Goal: Find specific page/section: Find specific page/section

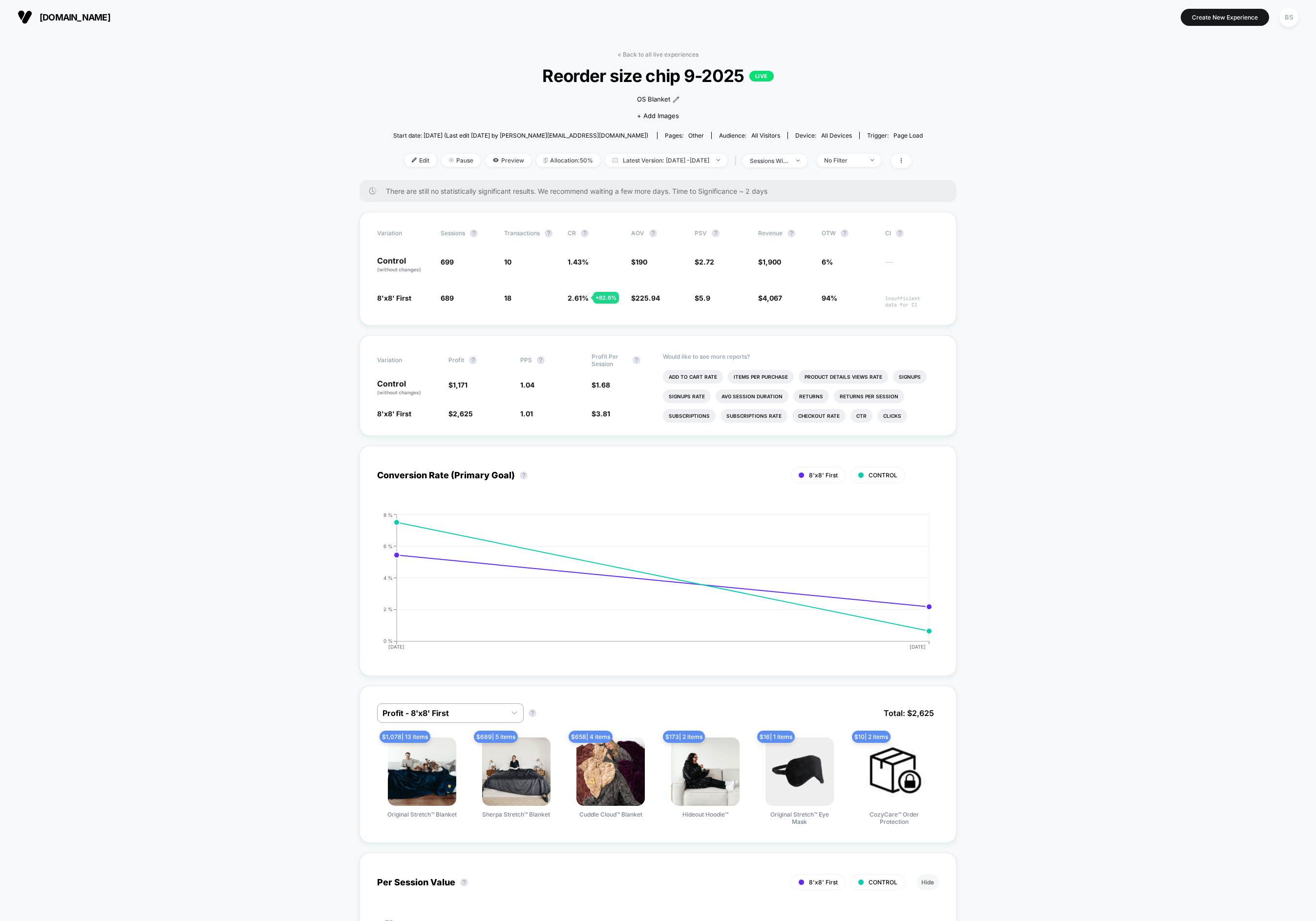
click at [669, 52] on link "< Back to all live experiences" at bounding box center [658, 54] width 81 height 7
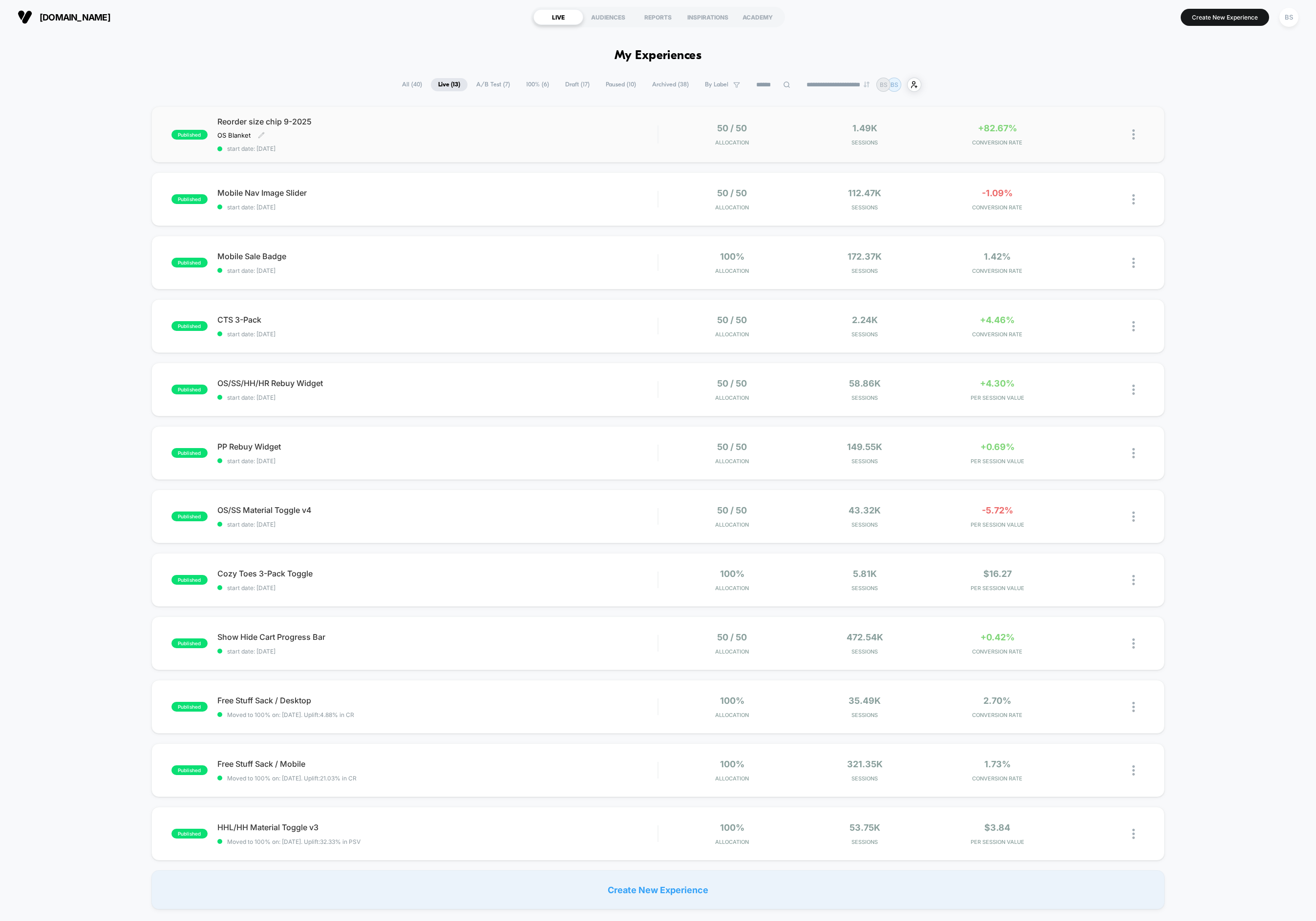
click at [640, 131] on div "Reorder size chip 9-2025 OS Blanket Click to edit experience details OS Blanket…" at bounding box center [437, 134] width 440 height 35
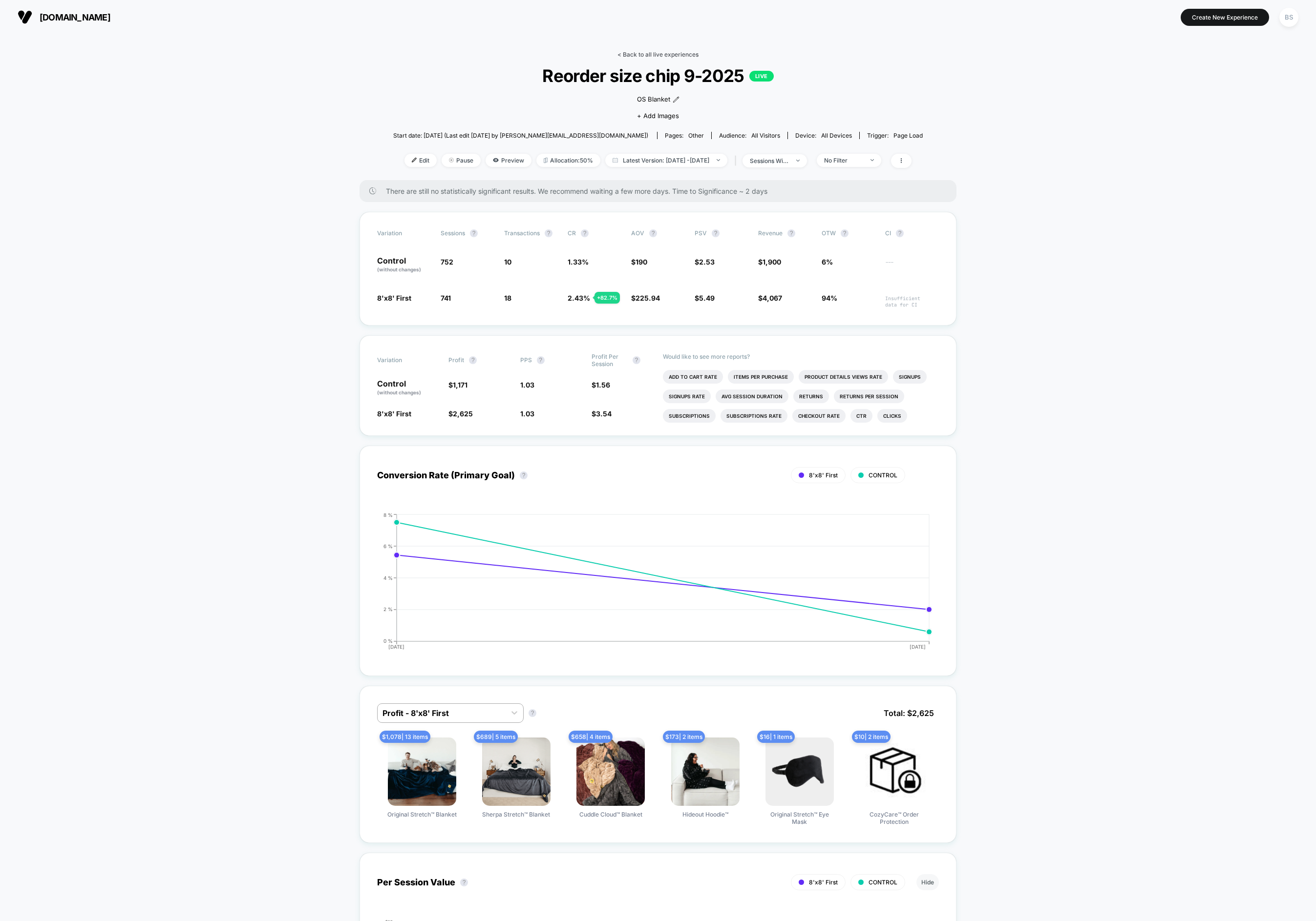
click at [626, 58] on link "< Back to all live experiences" at bounding box center [658, 54] width 81 height 7
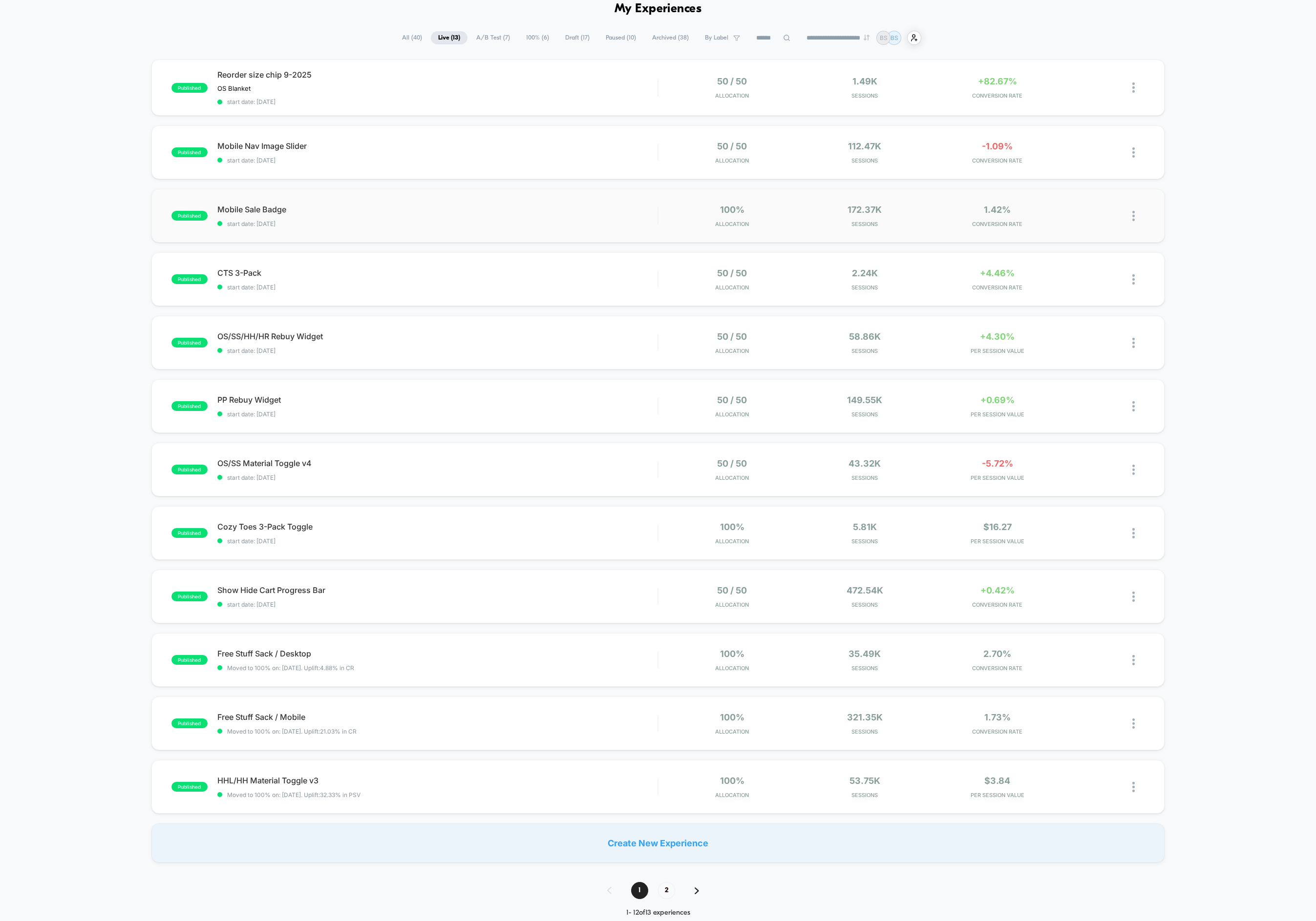
scroll to position [51, 0]
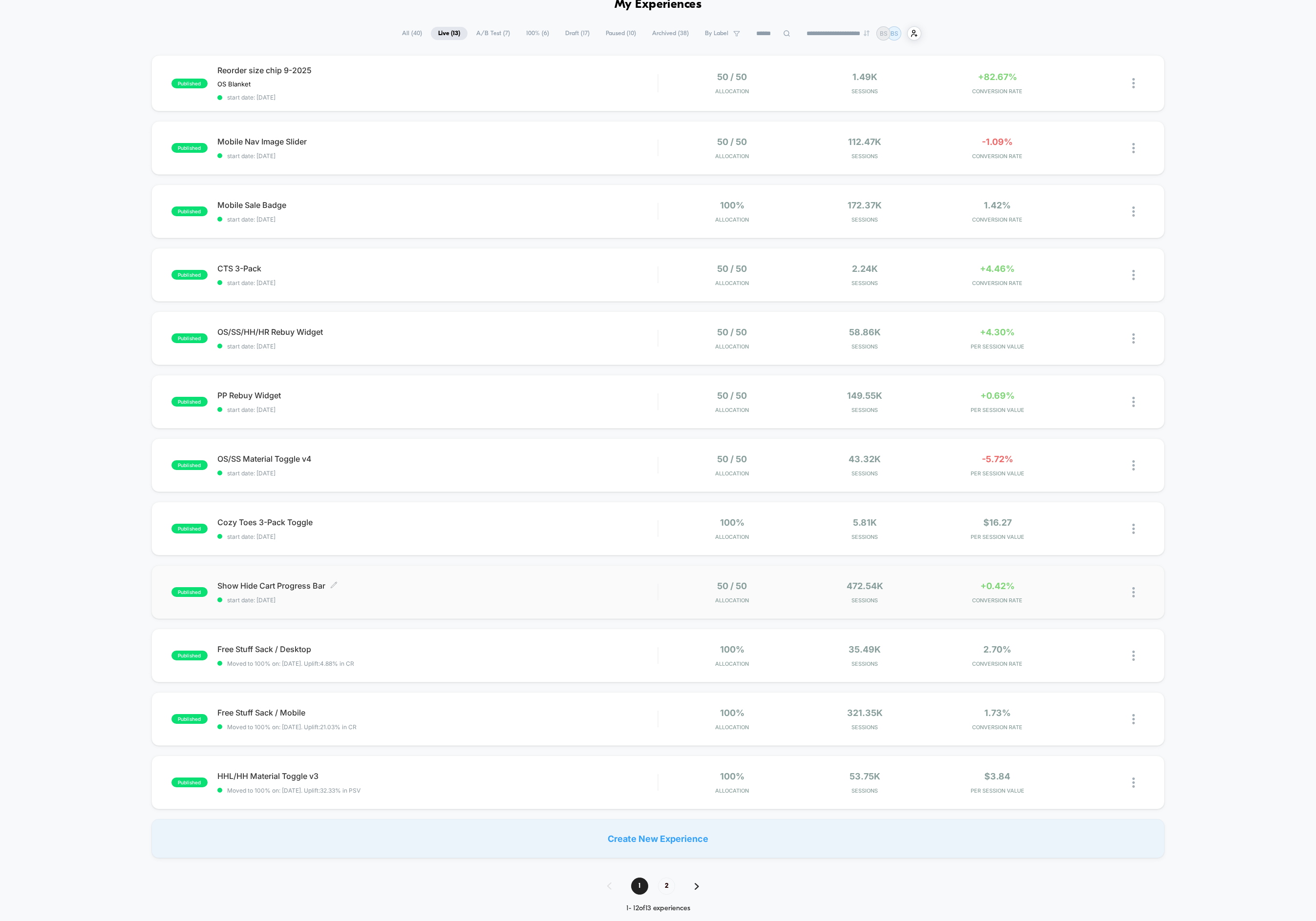
click at [600, 594] on div "Show Hide Cart Progress Bar Click to edit experience details Click to edit expe…" at bounding box center [437, 592] width 440 height 23
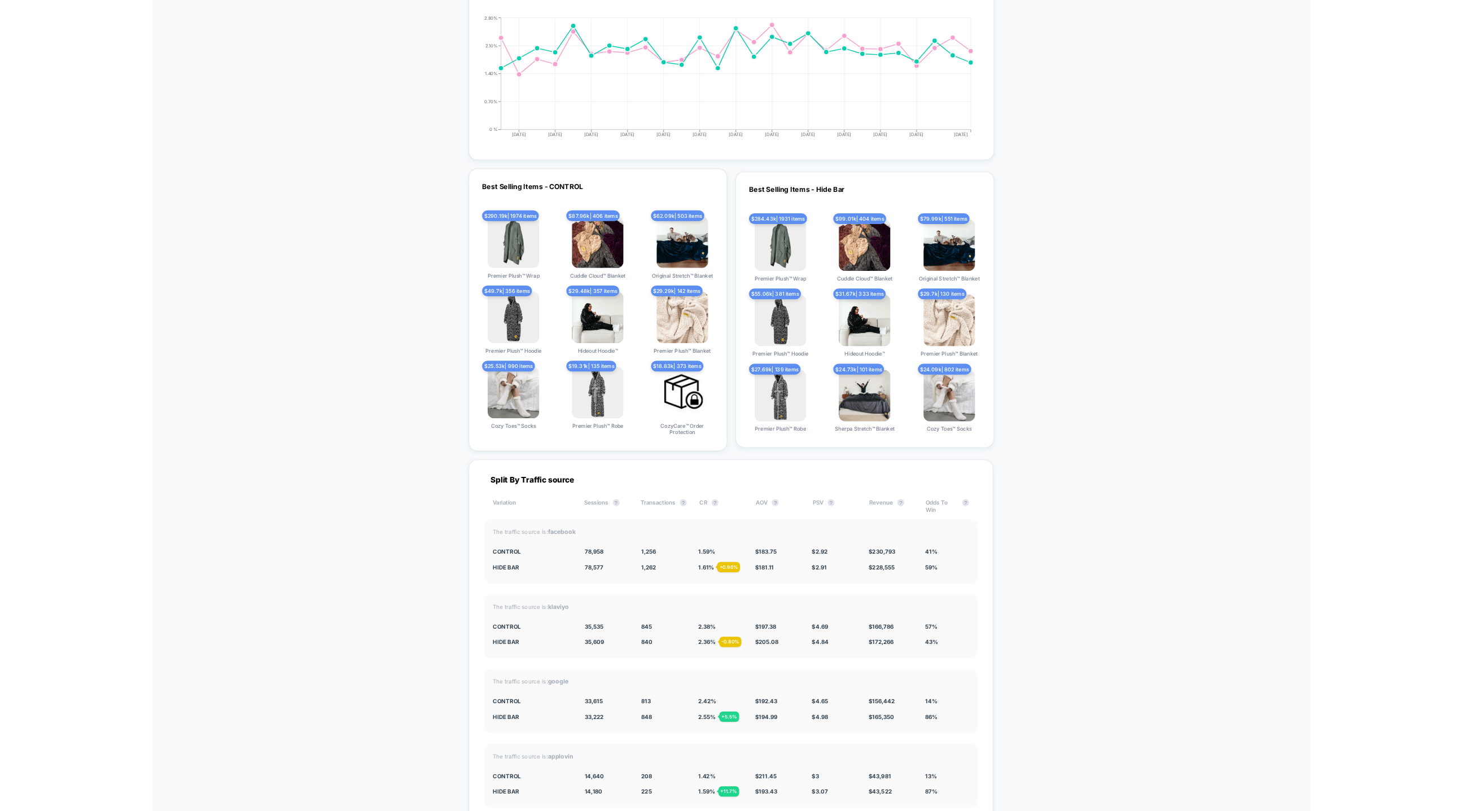
scroll to position [2440, 0]
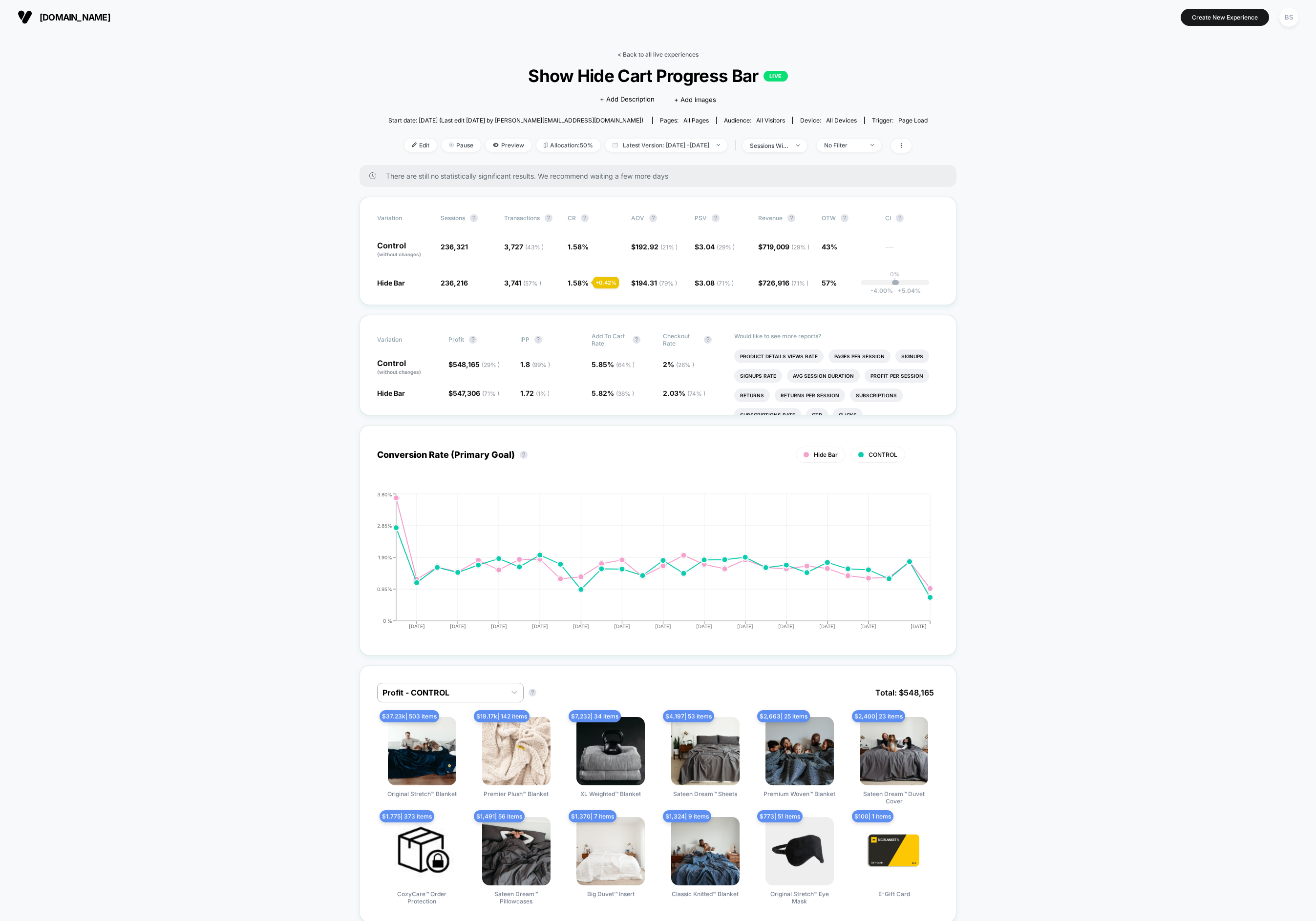
click at [624, 53] on link "< Back to all live experiences" at bounding box center [658, 54] width 81 height 7
